Goal: Find specific page/section: Find specific page/section

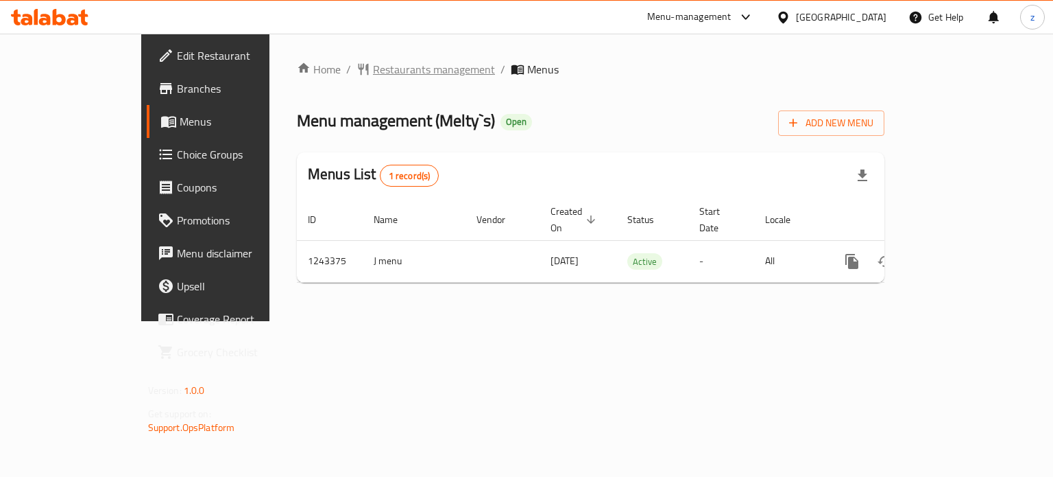
click at [373, 70] on span "Restaurants management" at bounding box center [434, 69] width 122 height 16
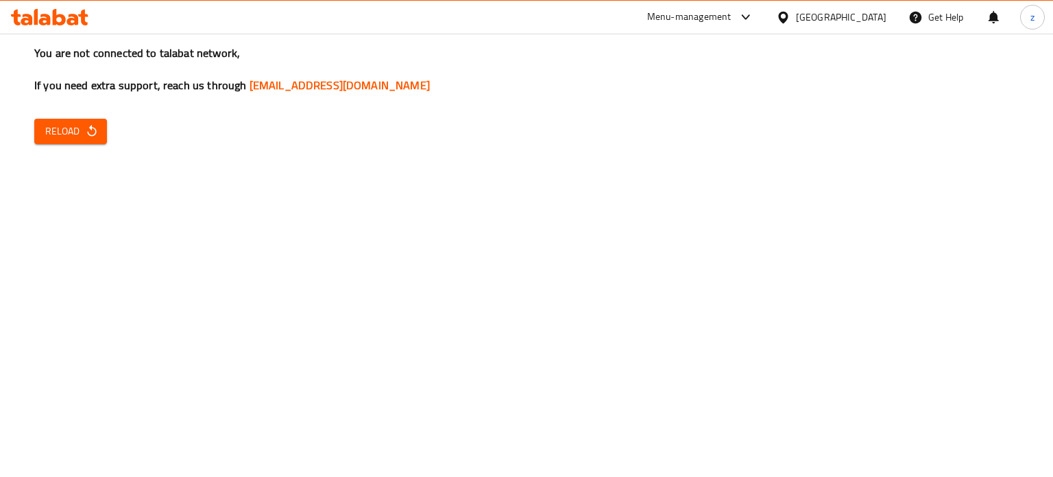
click at [49, 136] on span "Reload" at bounding box center [70, 131] width 51 height 17
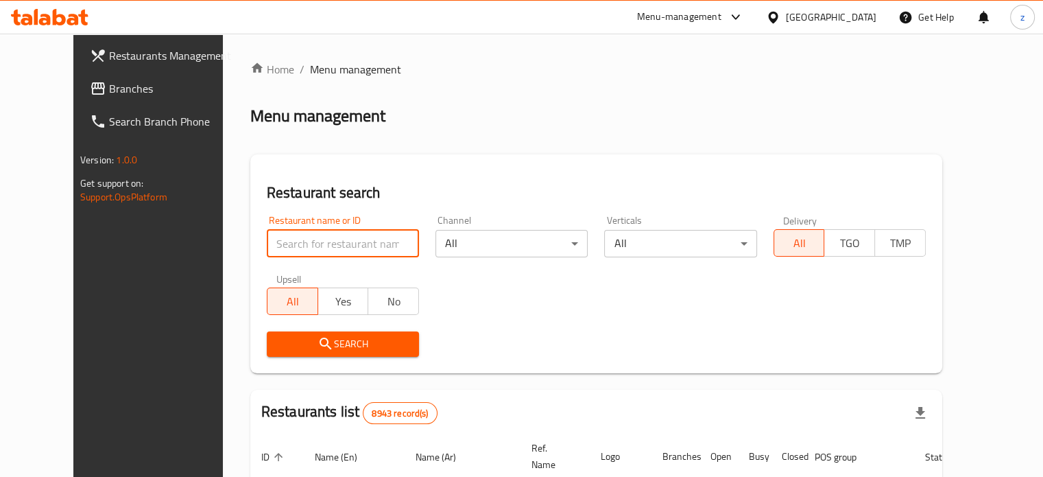
click at [346, 237] on input "search" at bounding box center [343, 243] width 152 height 27
type input "JARDIN"
click button "Search" at bounding box center [343, 343] width 152 height 25
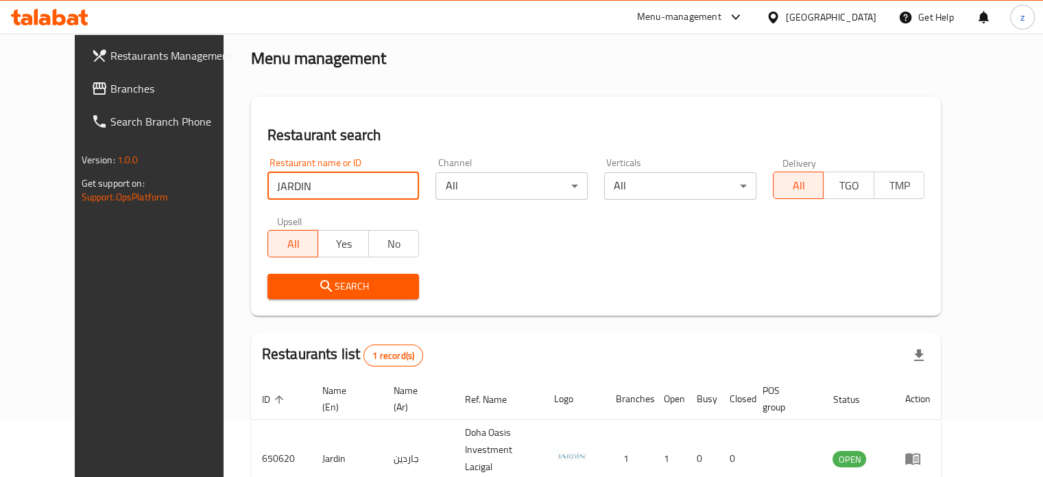
scroll to position [123, 0]
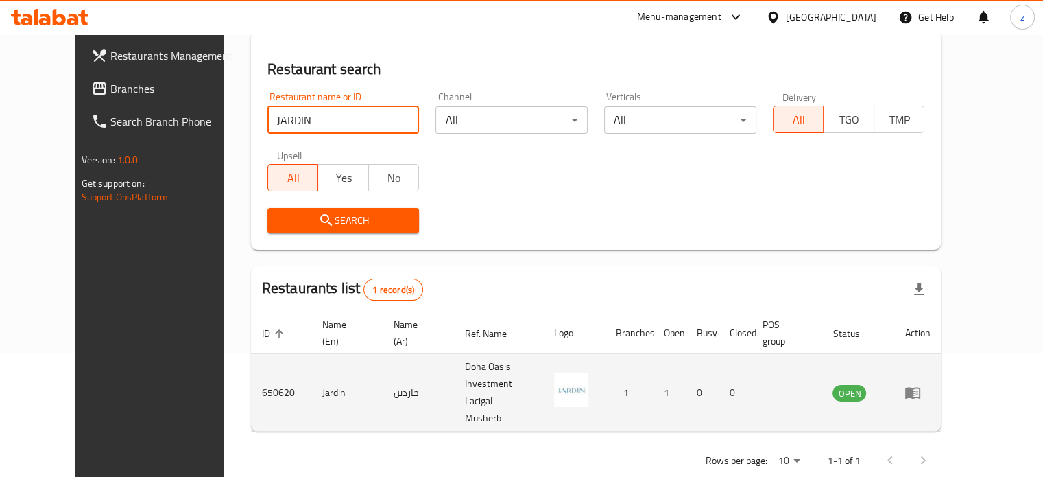
click at [920, 388] on icon "enhanced table" at bounding box center [912, 394] width 15 height 12
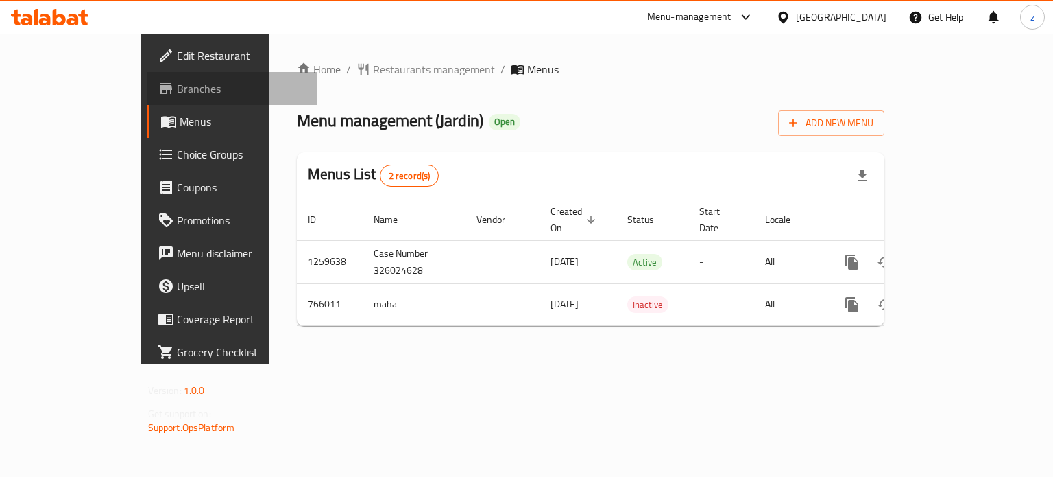
click at [177, 84] on span "Branches" at bounding box center [242, 88] width 130 height 16
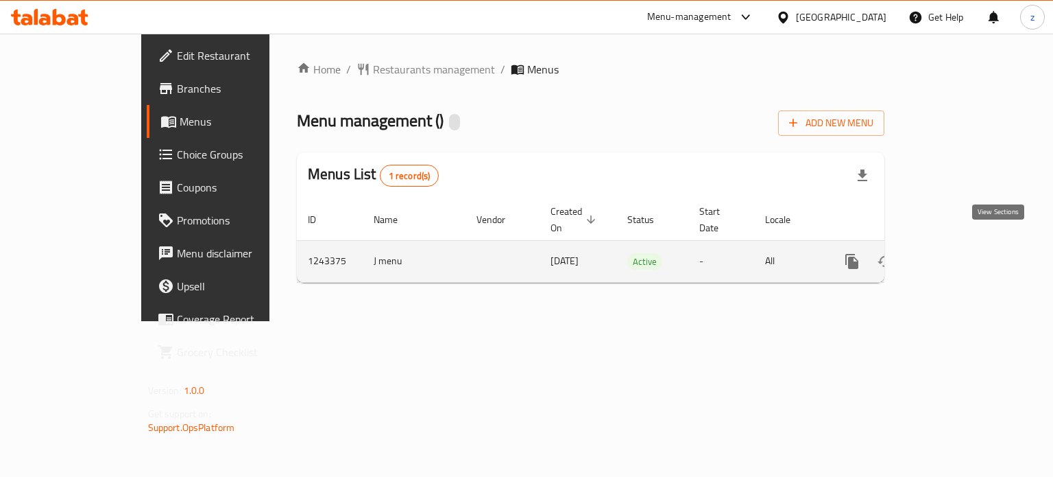
click at [959, 253] on icon "enhanced table" at bounding box center [951, 261] width 16 height 16
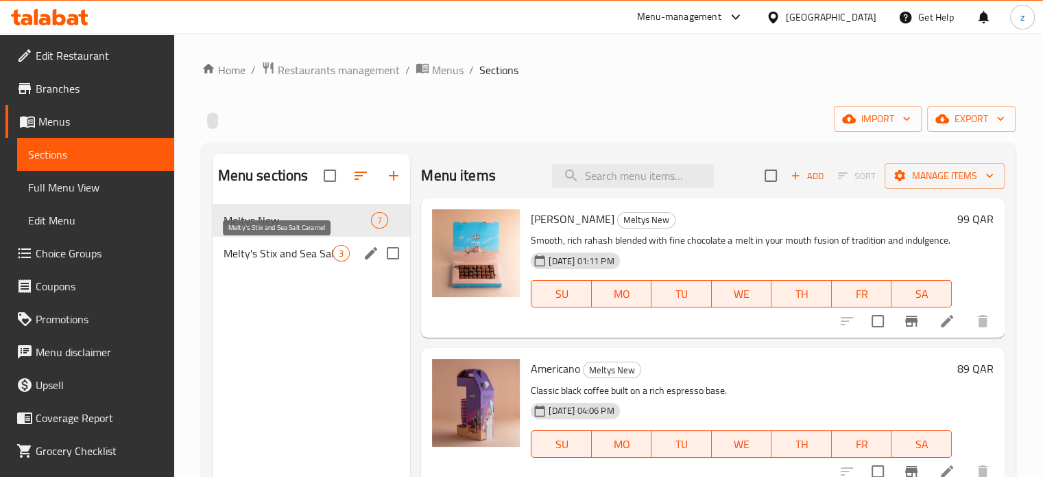
click at [288, 252] on span "Melty's Stix and Sea Salt Caramel" at bounding box center [279, 253] width 110 height 16
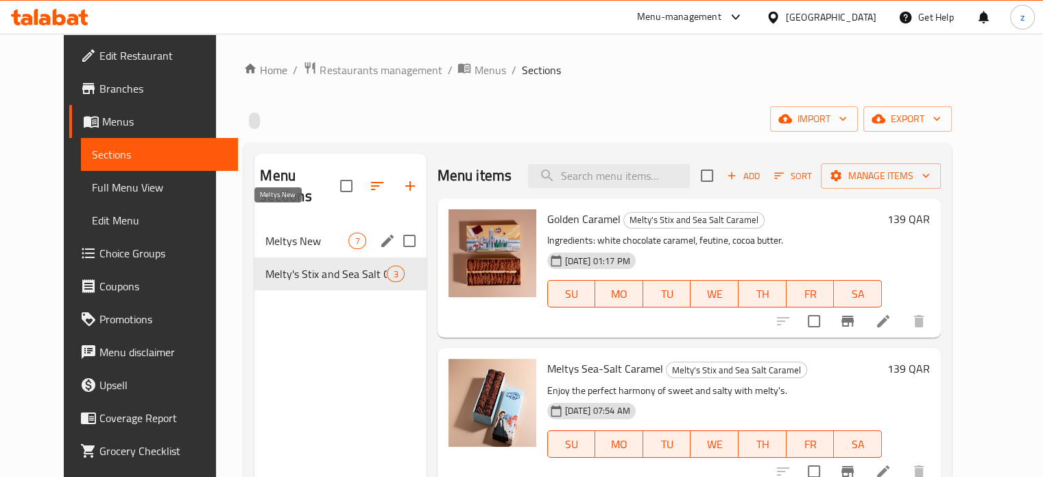
click at [297, 233] on span "Meltys New" at bounding box center [306, 241] width 83 height 16
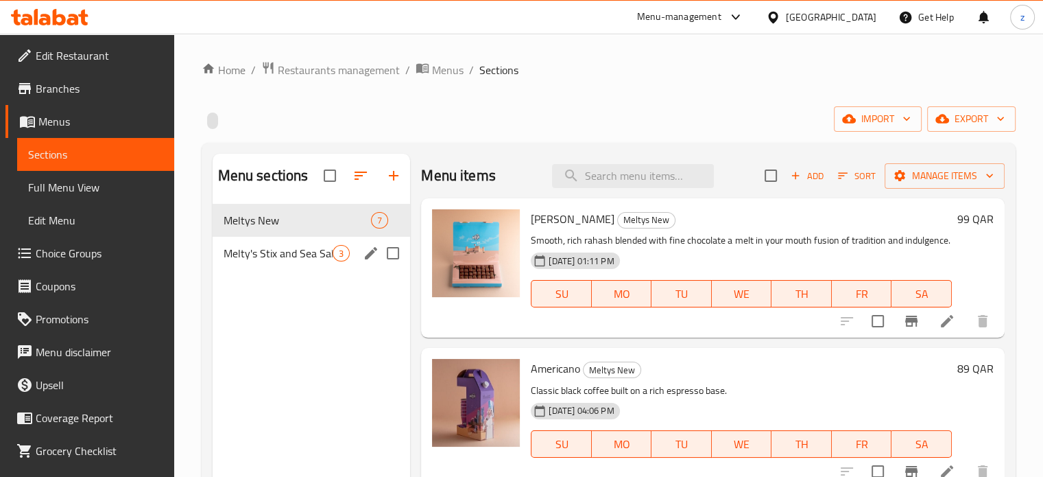
click at [287, 243] on div "Melty's Stix and Sea Salt Caramel 3" at bounding box center [312, 253] width 198 height 33
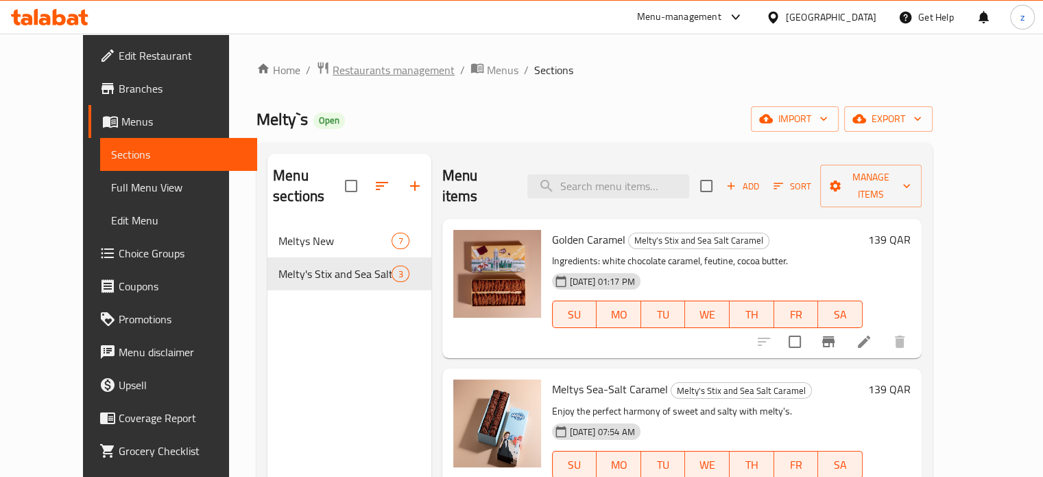
click at [335, 71] on span "Restaurants management" at bounding box center [394, 70] width 122 height 16
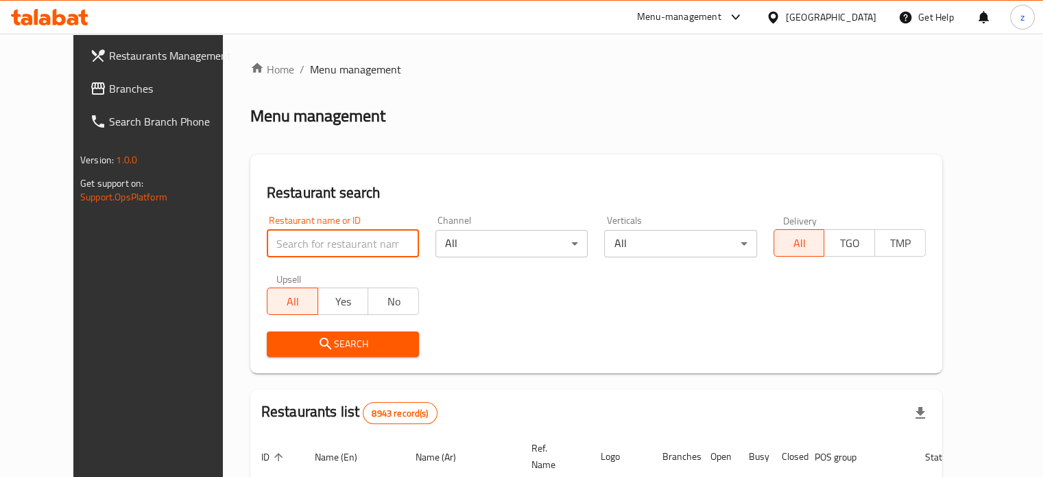
click at [296, 247] on input "search" at bounding box center [343, 243] width 152 height 27
type input "jawda"
click button "Search" at bounding box center [343, 343] width 152 height 25
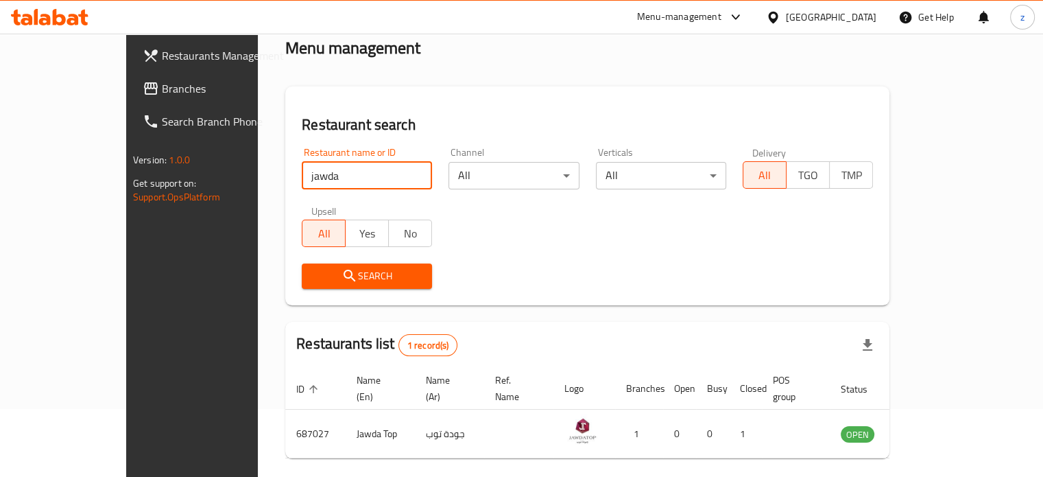
scroll to position [107, 0]
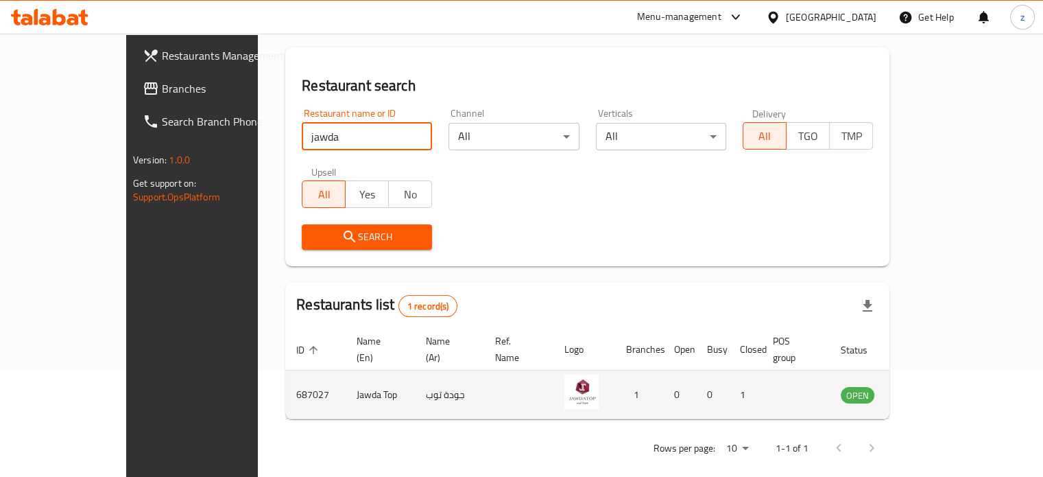
click at [929, 390] on icon "enhanced table" at bounding box center [921, 396] width 15 height 12
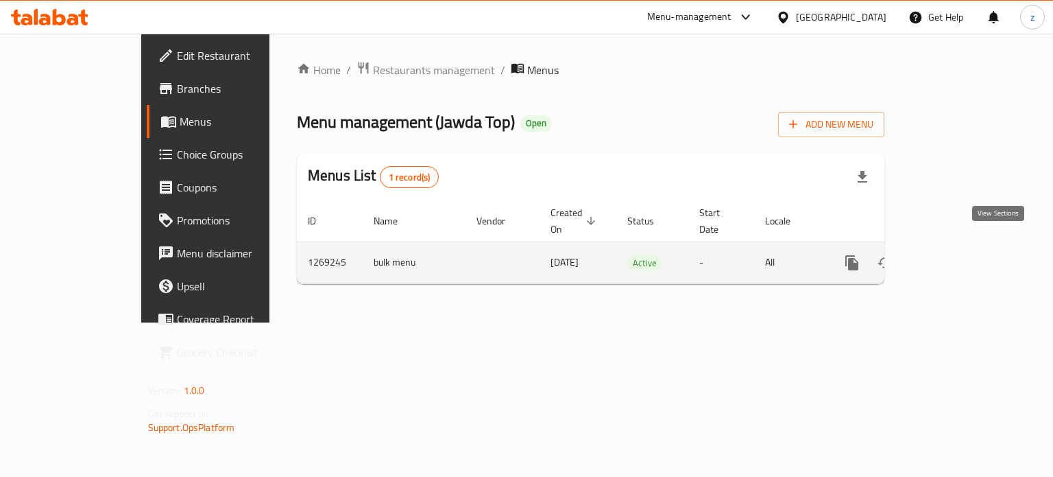
click at [968, 247] on link "enhanced table" at bounding box center [951, 262] width 33 height 33
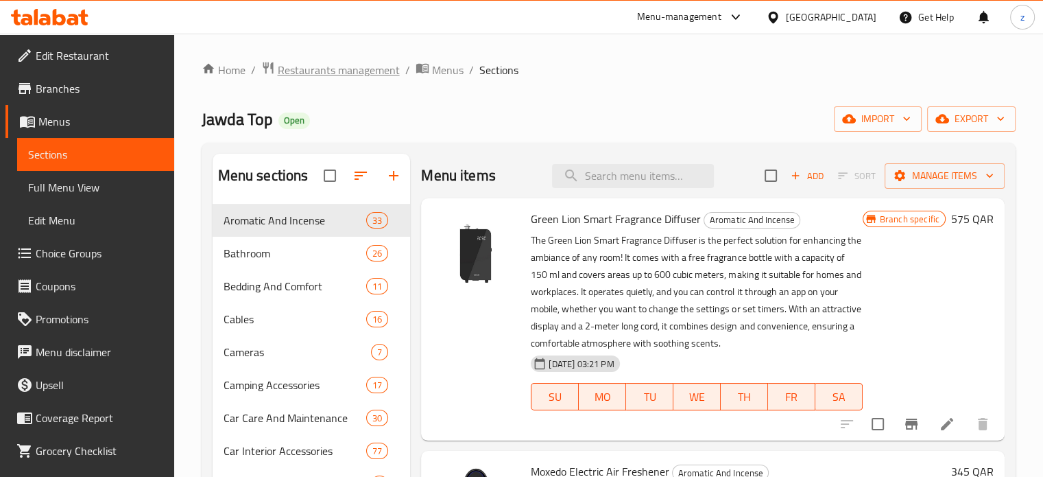
click at [376, 76] on span "Restaurants management" at bounding box center [339, 70] width 122 height 16
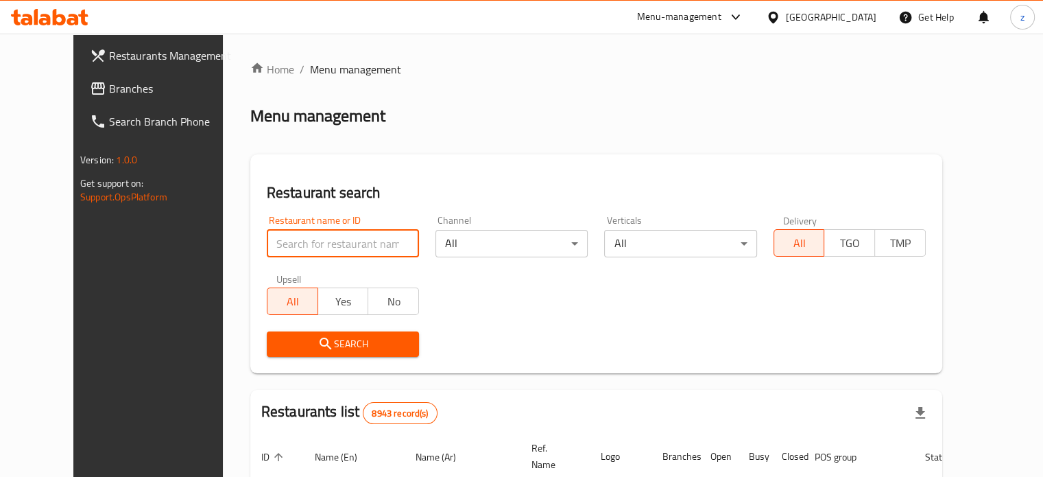
click at [342, 239] on input "search" at bounding box center [343, 243] width 152 height 27
paste input "aljawdda"
click at [278, 346] on span "Search" at bounding box center [343, 343] width 130 height 17
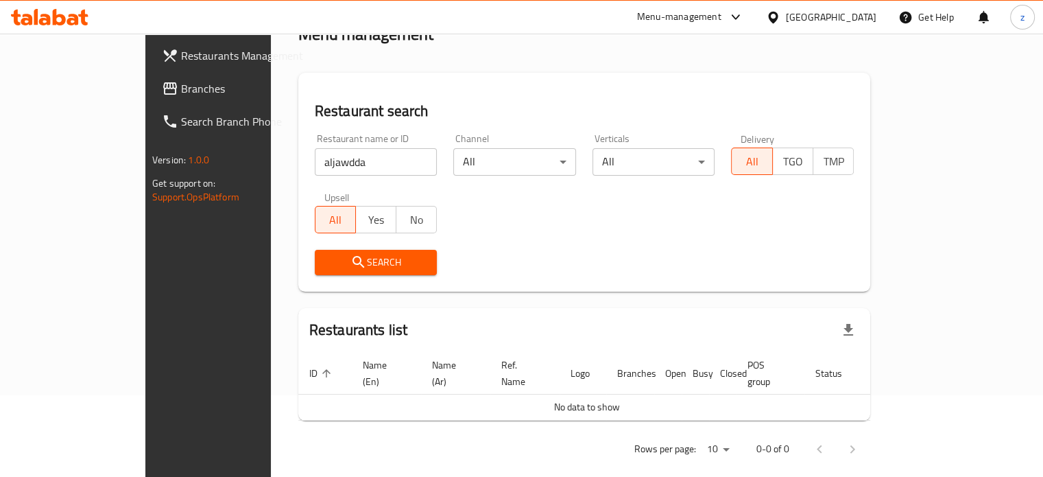
scroll to position [83, 0]
click at [315, 160] on input "aljawdda" at bounding box center [376, 160] width 123 height 27
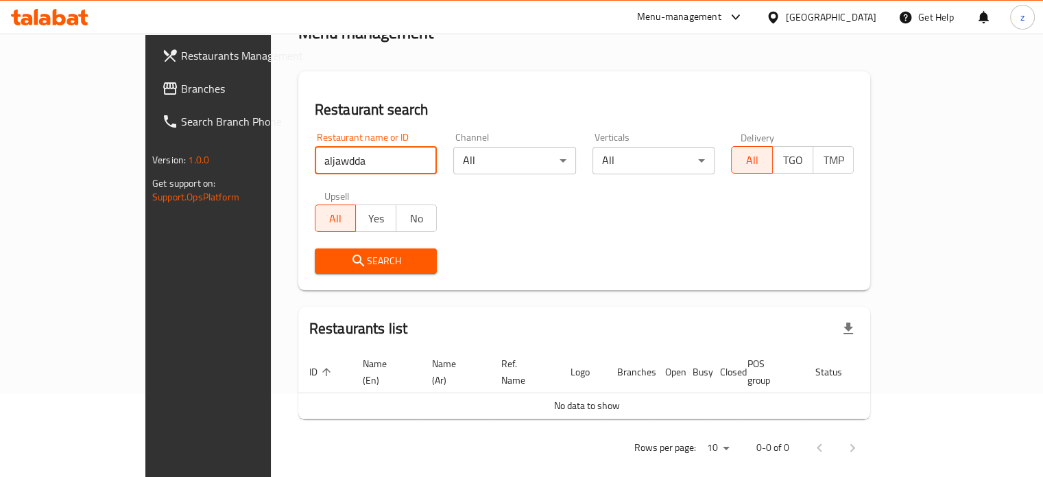
click at [326, 266] on span "Search" at bounding box center [376, 260] width 101 height 17
drag, startPoint x: 296, startPoint y: 158, endPoint x: 204, endPoint y: 162, distance: 91.3
click at [298, 162] on div "Restaurant search Restaurant name or ID aljawdda Restaurant name or ID Channel …" at bounding box center [584, 180] width 572 height 219
paste input "Vanellis"
click button "Search" at bounding box center [376, 260] width 123 height 25
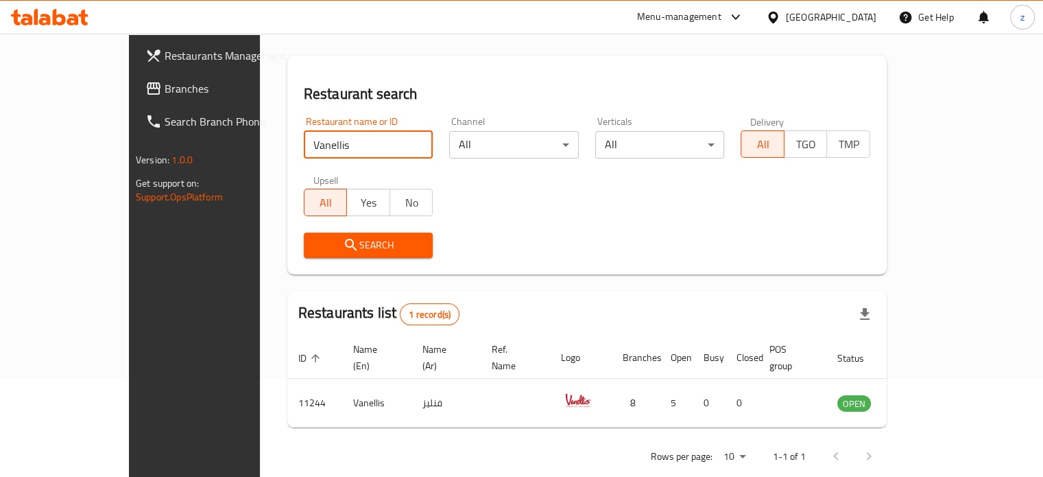
scroll to position [107, 0]
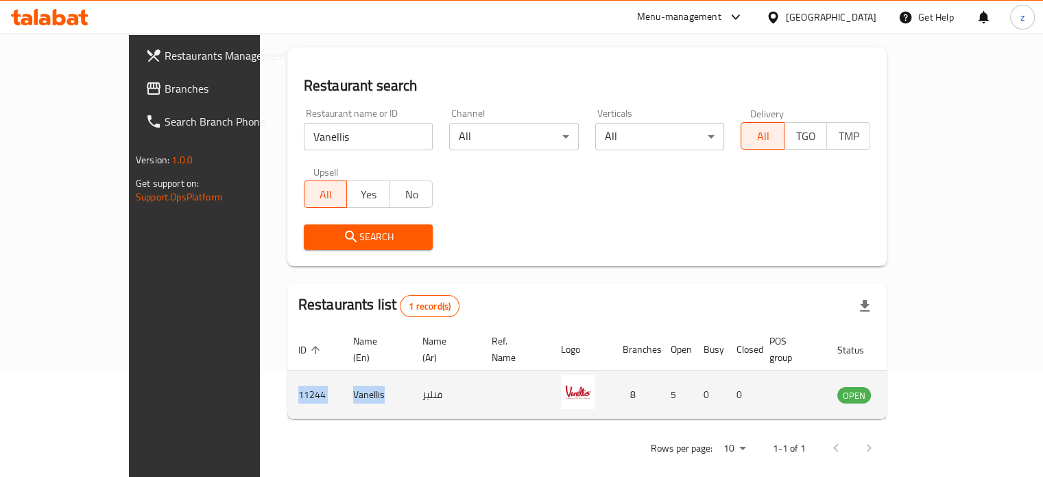
drag, startPoint x: 270, startPoint y: 375, endPoint x: 305, endPoint y: 379, distance: 35.2
click at [305, 379] on tr "11244 Vanellis فنليز 8 5 0 0 OPEN" at bounding box center [616, 394] width 658 height 49
copy tr "11244 Vanellis"
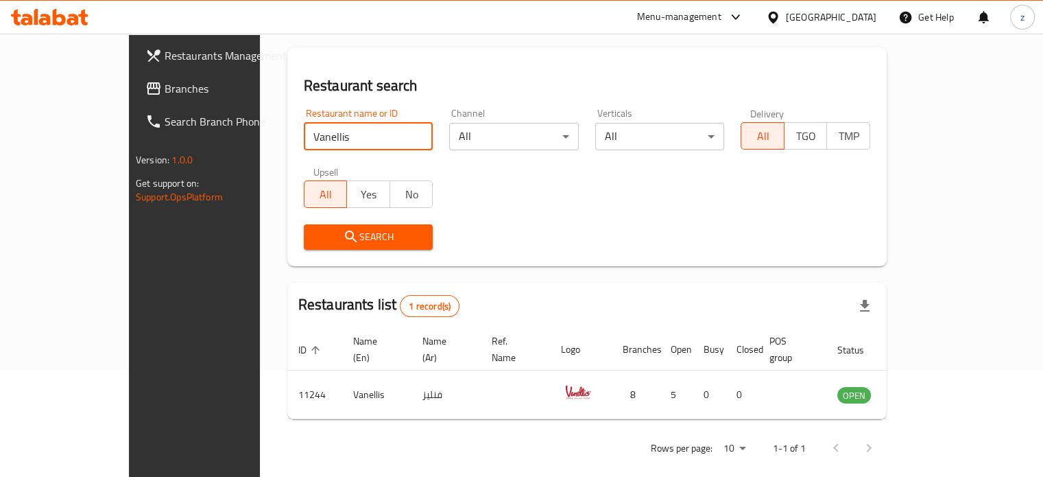
drag, startPoint x: 277, startPoint y: 145, endPoint x: 207, endPoint y: 138, distance: 70.4
click at [287, 138] on div "Restaurant search Restaurant name or ID Vanellis Restaurant name or ID Channel …" at bounding box center [586, 156] width 599 height 219
drag, startPoint x: 263, startPoint y: 139, endPoint x: 199, endPoint y: 145, distance: 64.7
click at [260, 145] on div "Home / Menu management Menu management Restaurant search Restaurant name or ID …" at bounding box center [587, 210] width 654 height 567
paste input "FLOAT CAFE"
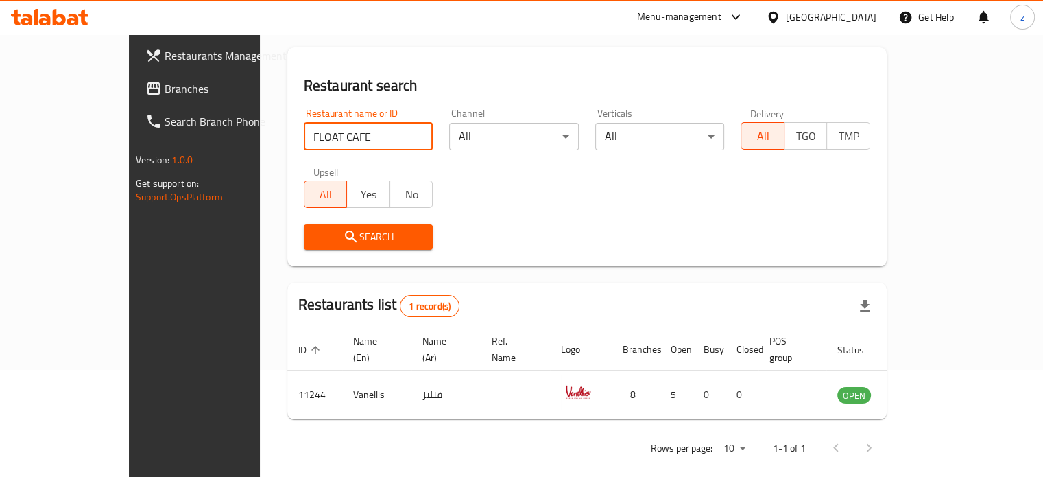
type input "FLOAT CAFE"
click button "Search" at bounding box center [369, 236] width 130 height 25
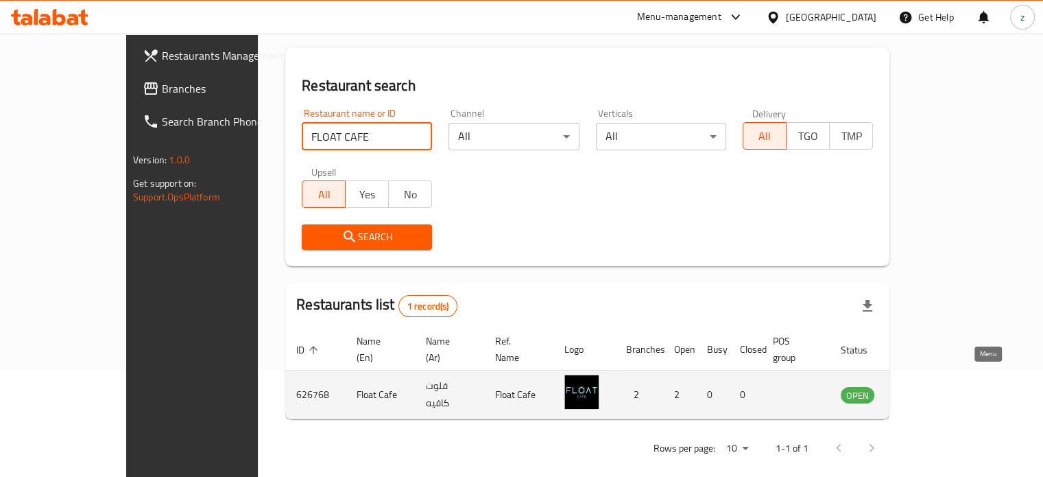
click at [929, 390] on icon "enhanced table" at bounding box center [921, 396] width 15 height 12
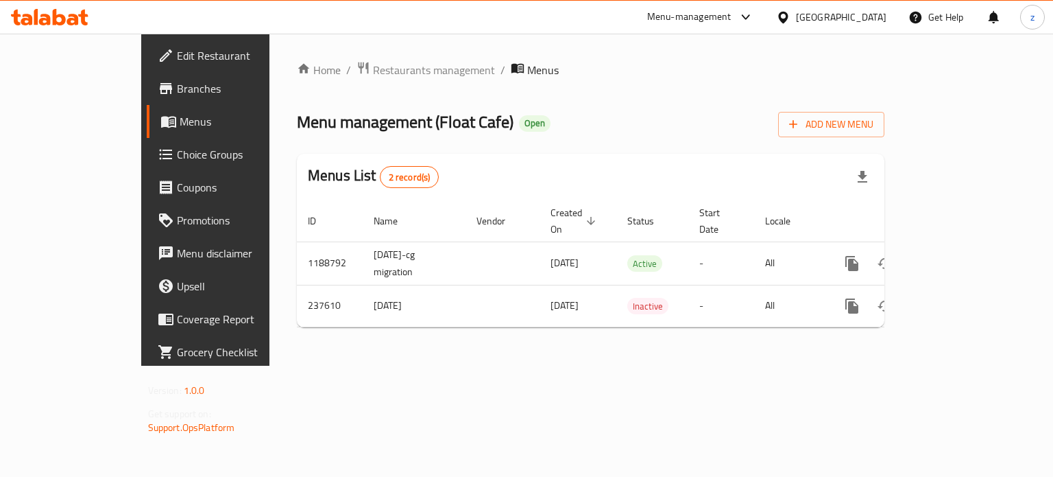
click at [177, 90] on span "Branches" at bounding box center [242, 88] width 130 height 16
